Goal: Task Accomplishment & Management: Manage account settings

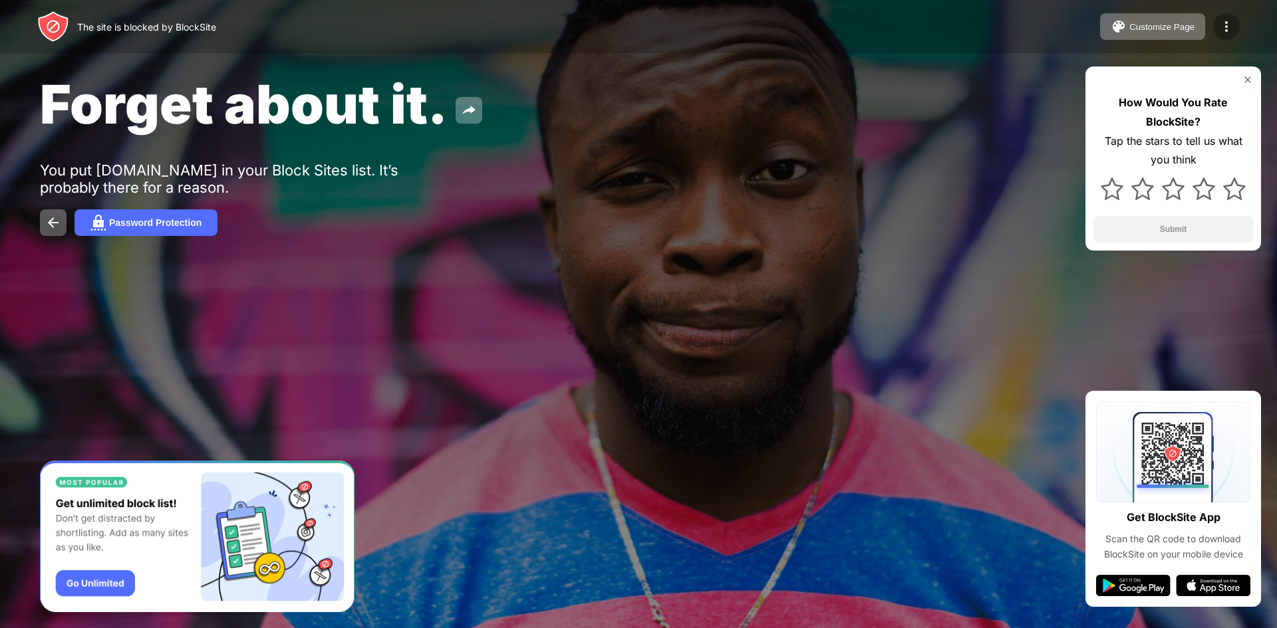
click at [1227, 27] on img at bounding box center [1226, 27] width 16 height 16
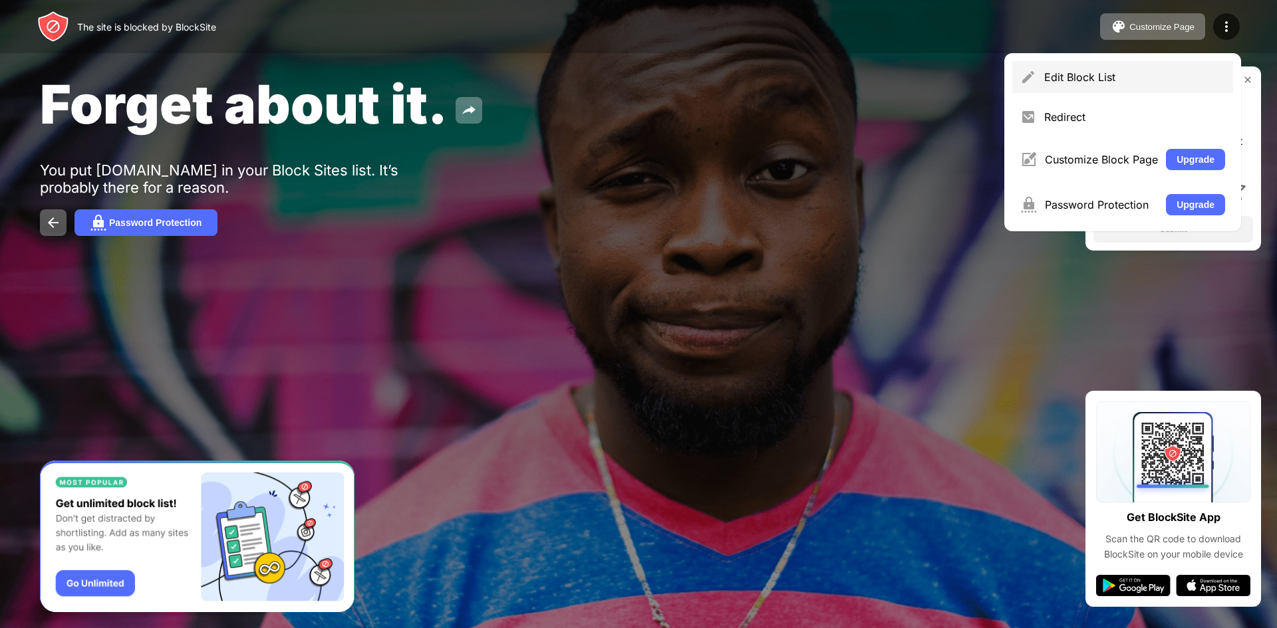
click at [1185, 78] on div "Edit Block List" at bounding box center [1134, 76] width 181 height 13
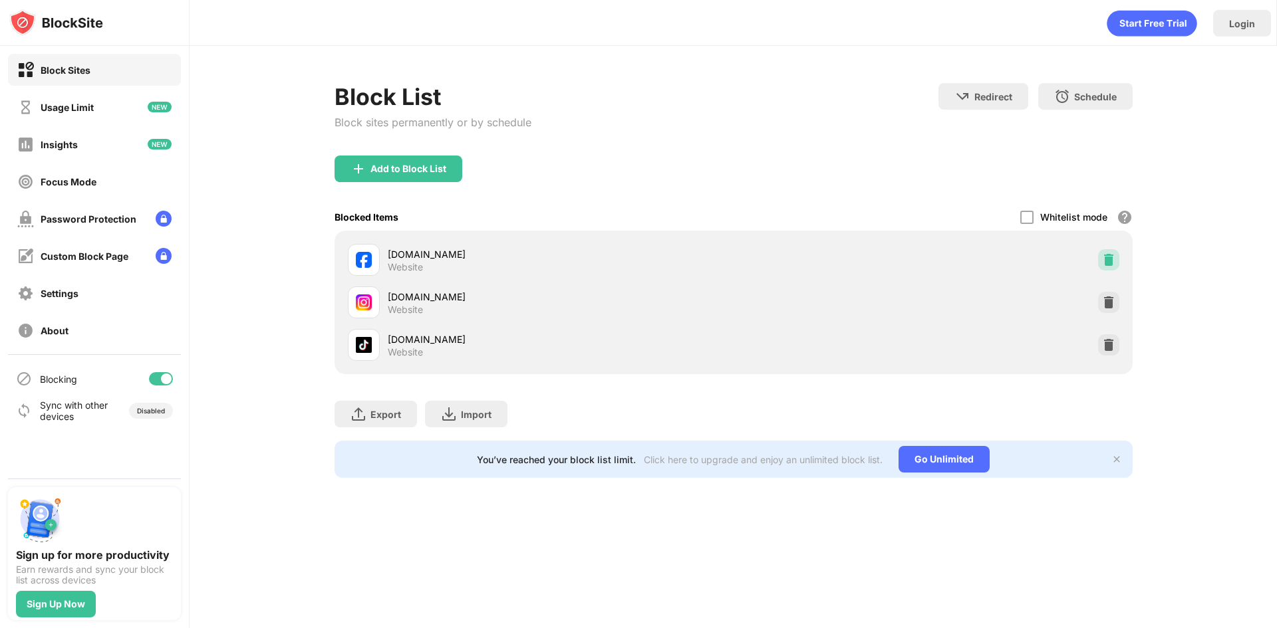
click at [1104, 265] on img at bounding box center [1108, 259] width 13 height 13
